Goal: Entertainment & Leisure: Consume media (video, audio)

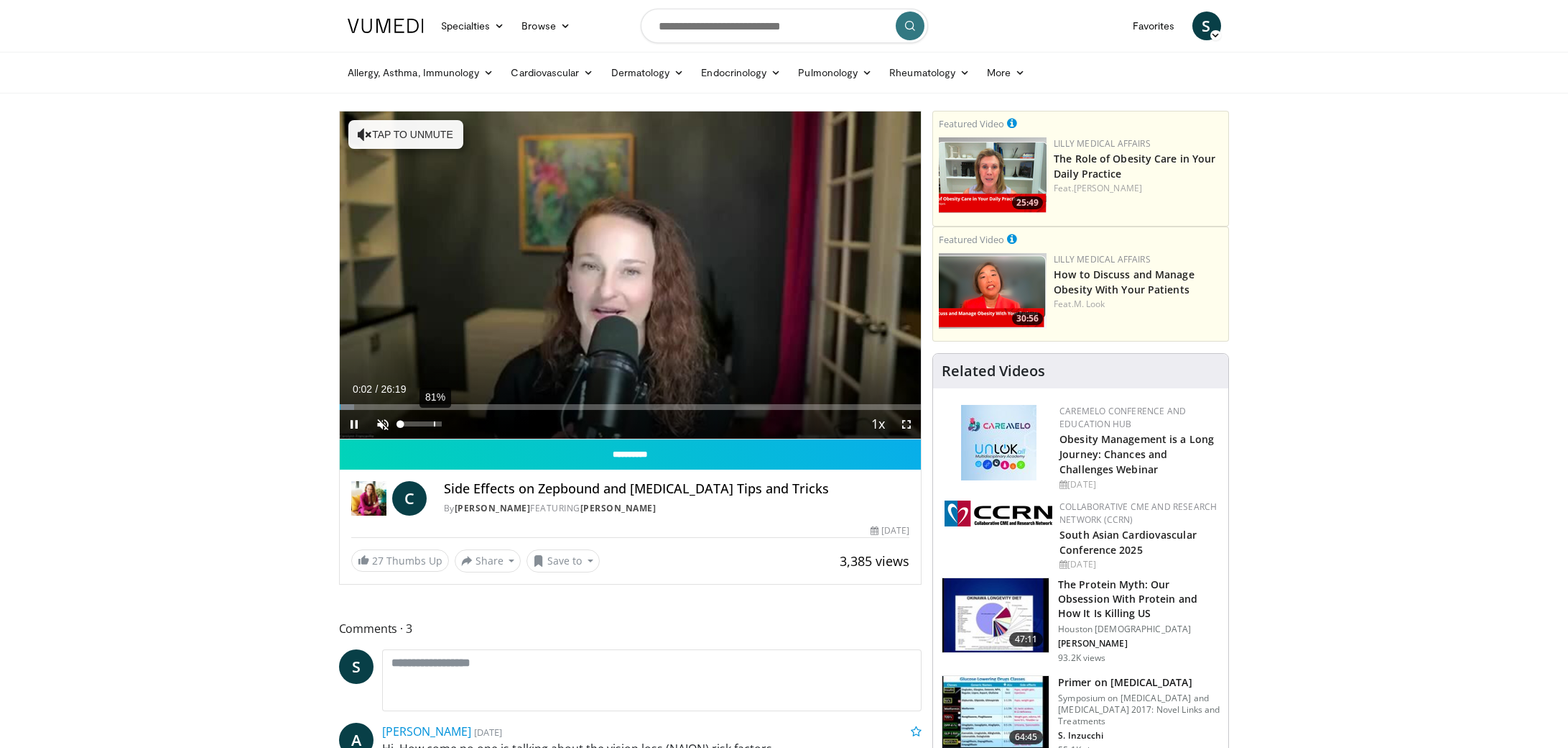
click at [434, 420] on div "81%" at bounding box center [422, 424] width 50 height 28
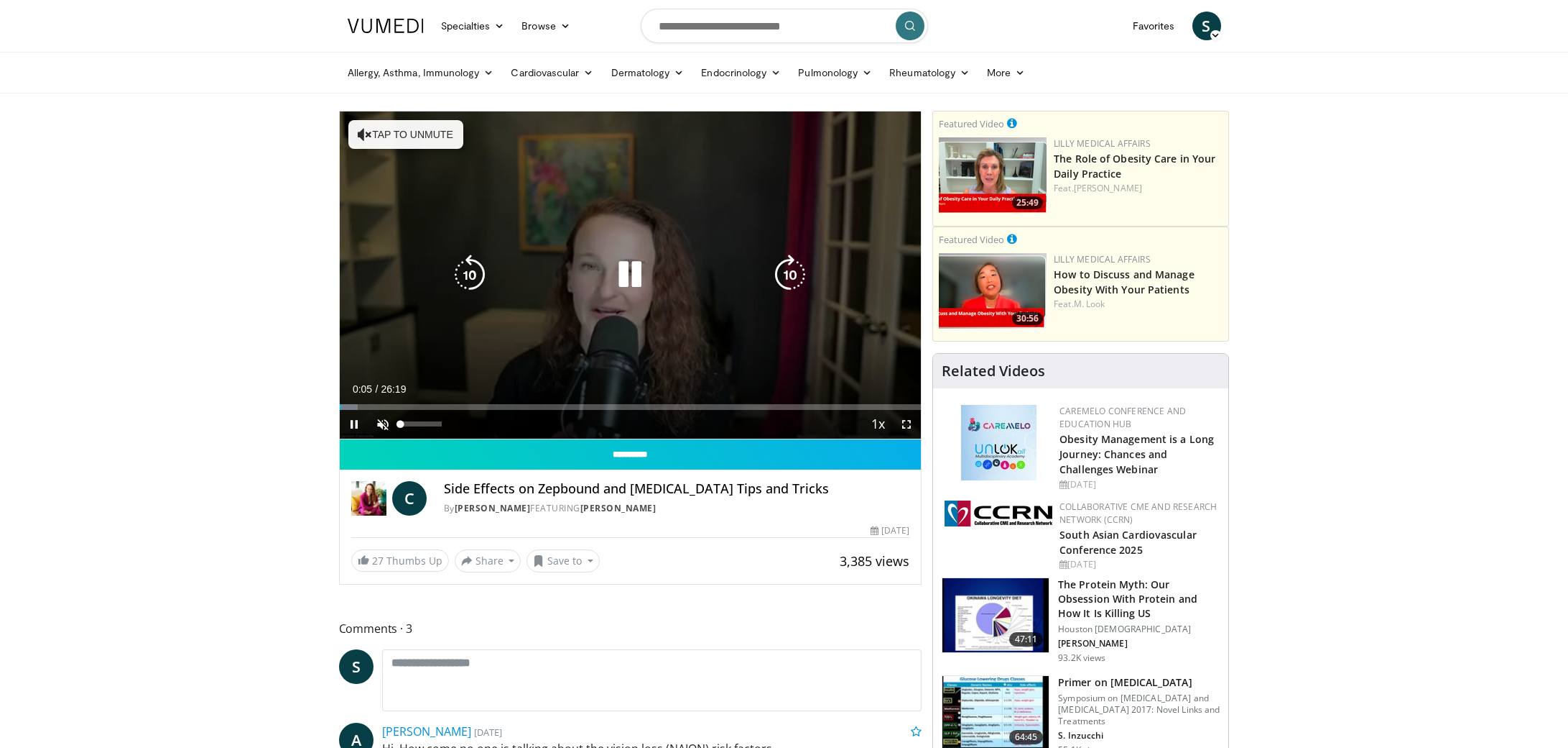
click at [401, 423] on div "Volume Level" at bounding box center [401, 423] width 0 height 5
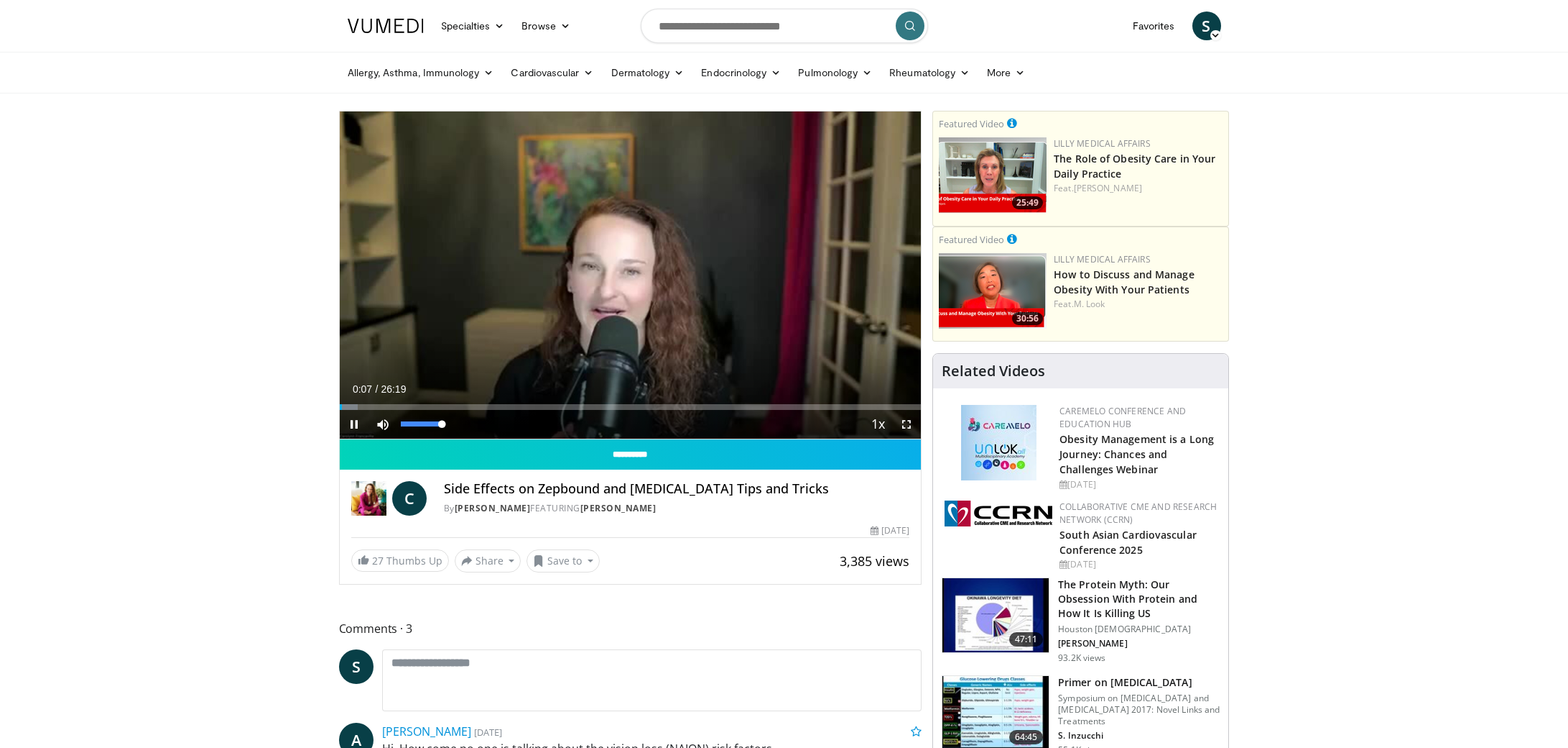
drag, startPoint x: 403, startPoint y: 423, endPoint x: 448, endPoint y: 433, distance: 46.1
click at [448, 433] on div "Mute 100%" at bounding box center [419, 424] width 100 height 28
drag, startPoint x: 362, startPoint y: 407, endPoint x: 408, endPoint y: 406, distance: 46.0
click at [408, 406] on div "Progress Bar" at bounding box center [409, 407] width 2 height 6
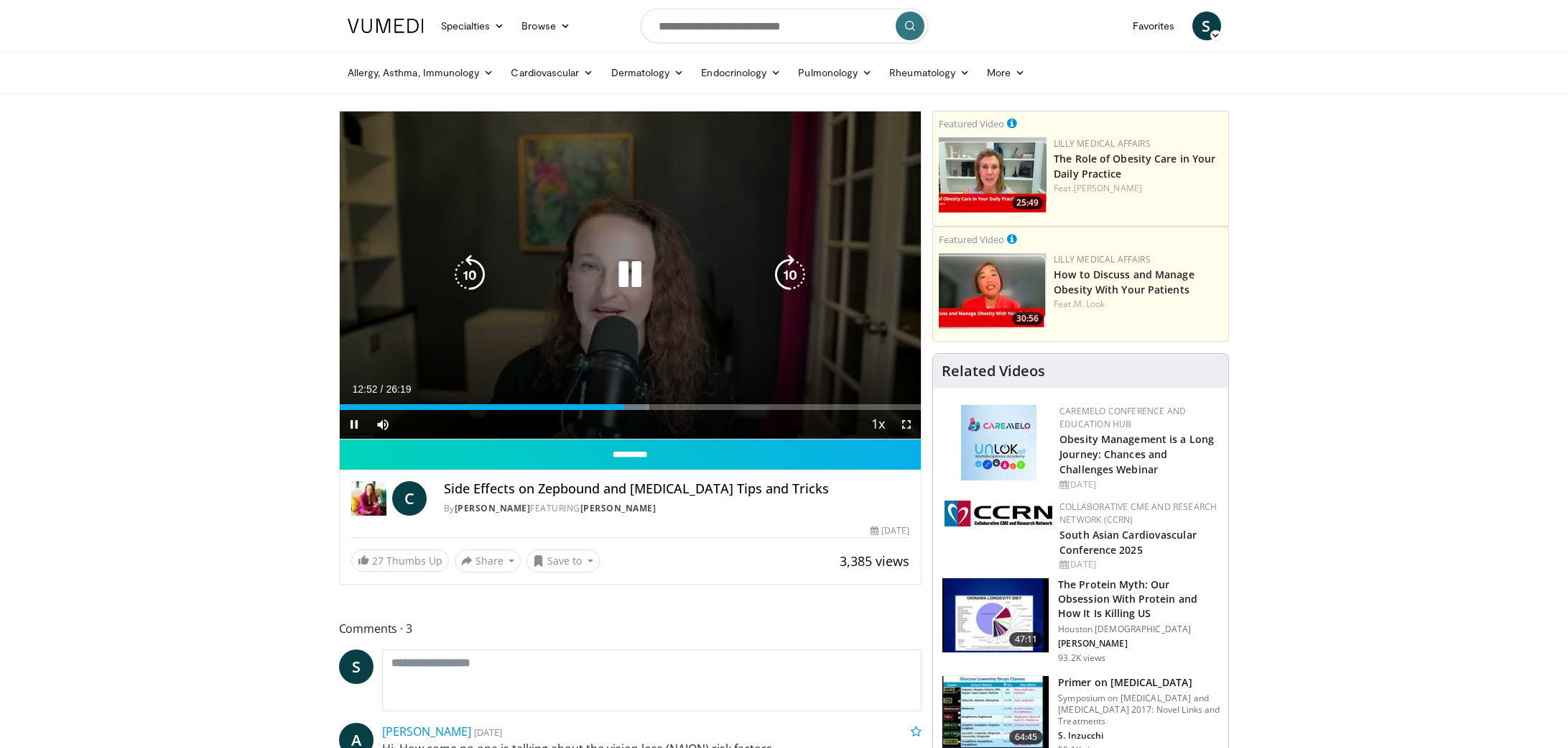
click at [502, 286] on div "Video Player" at bounding box center [629, 274] width 349 height 28
click at [738, 242] on div "10 seconds Tap to unmute" at bounding box center [631, 275] width 582 height 327
